Goal: Navigation & Orientation: Find specific page/section

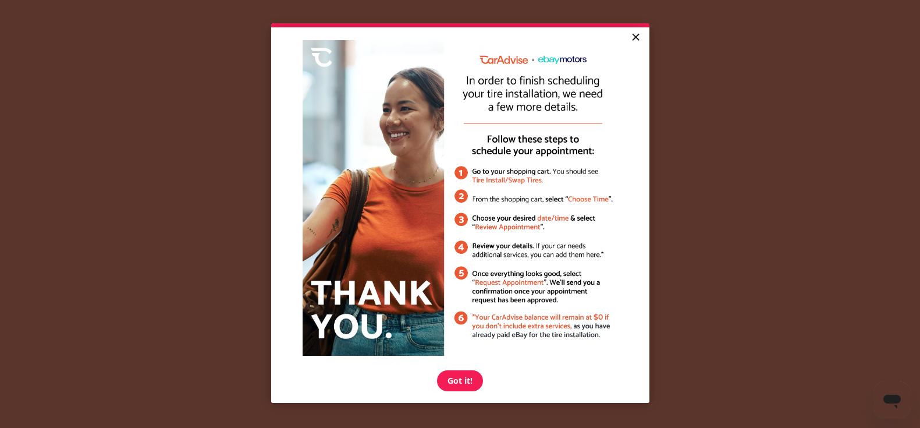
click at [636, 36] on link "×" at bounding box center [635, 37] width 20 height 21
